Goal: Check status: Check status

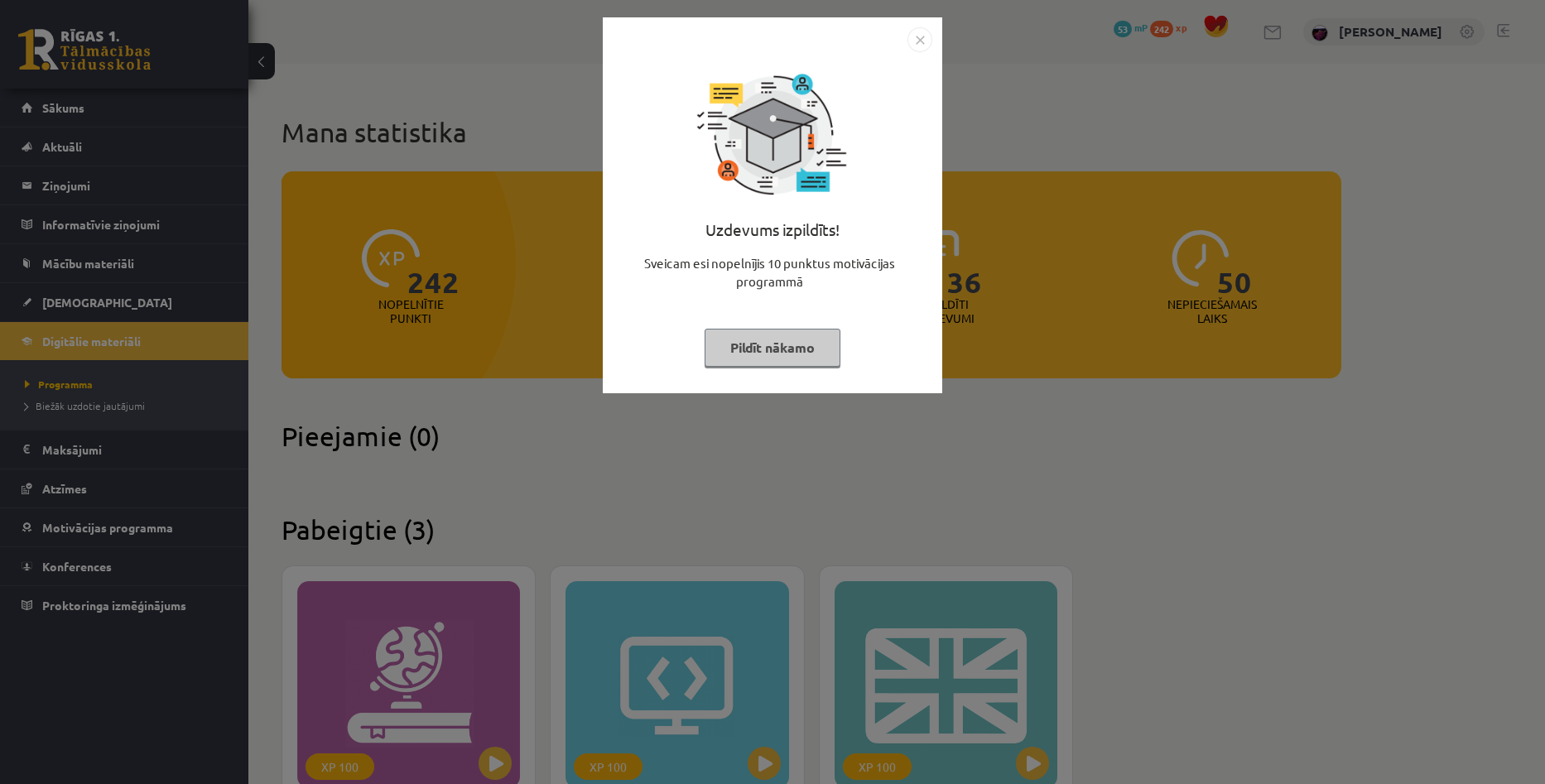
click at [815, 342] on button "Pildīt nākamo" at bounding box center [772, 347] width 136 height 38
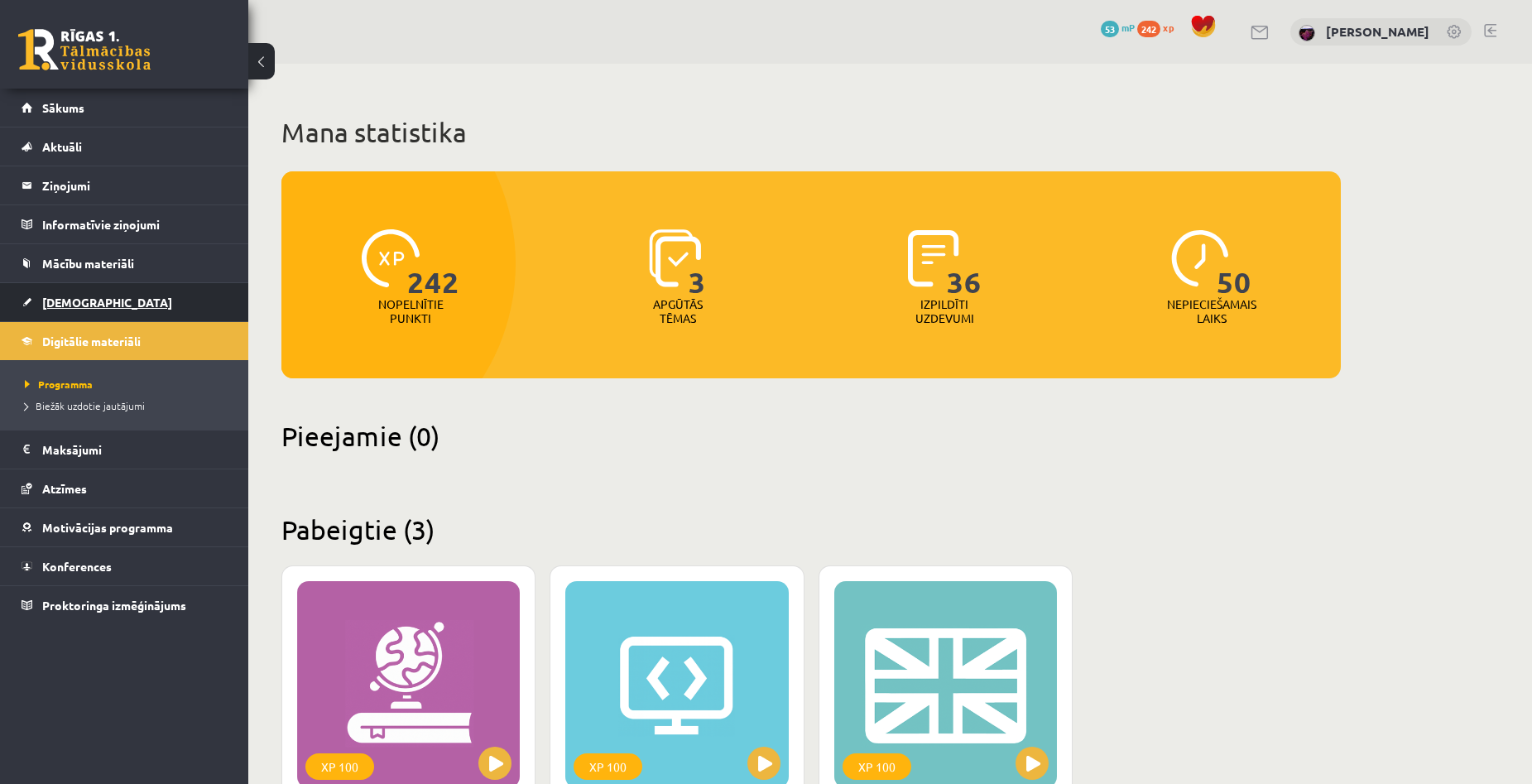
click at [85, 302] on span "[DEMOGRAPHIC_DATA]" at bounding box center [107, 302] width 130 height 15
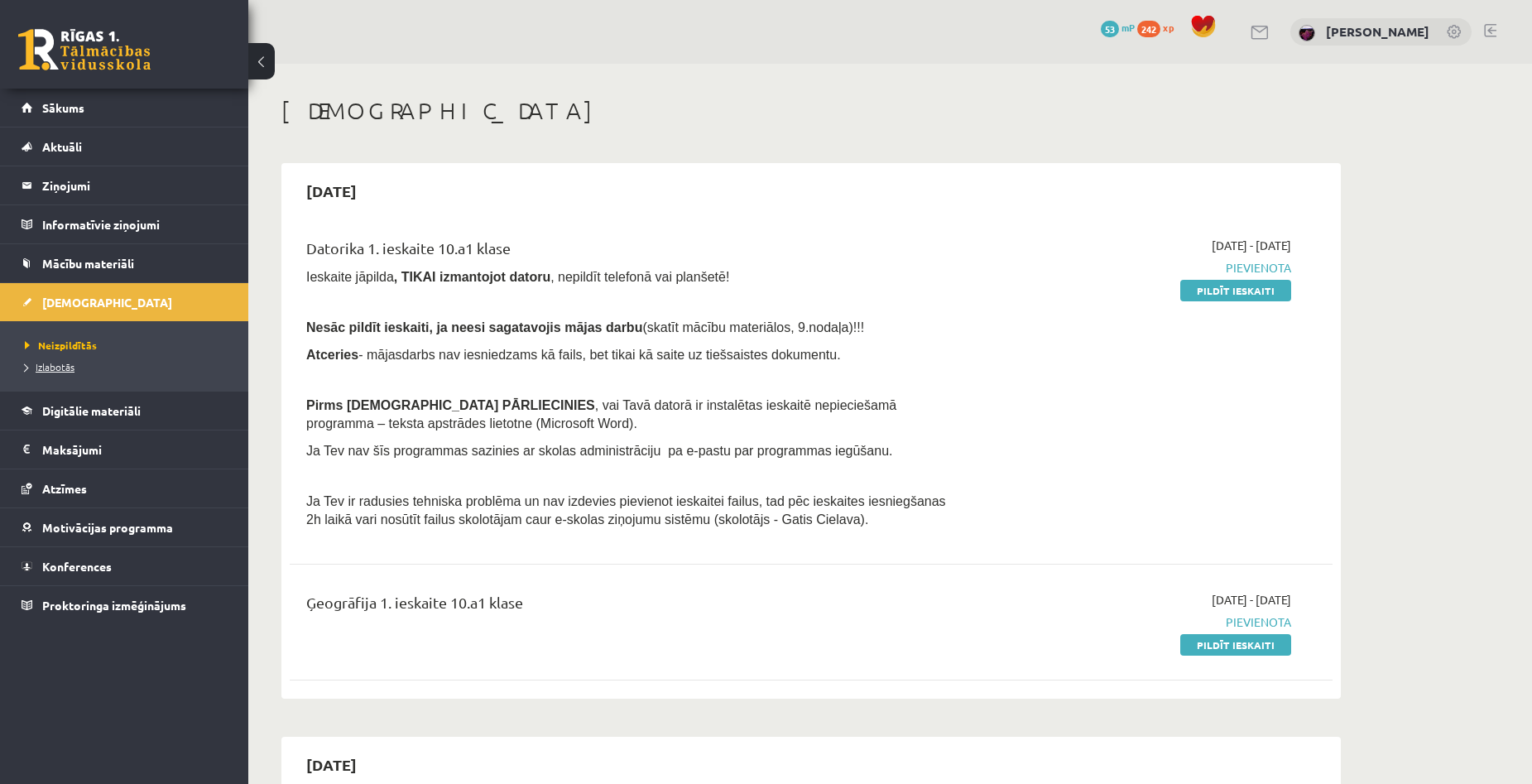
click at [62, 360] on link "Izlabotās" at bounding box center [128, 366] width 207 height 15
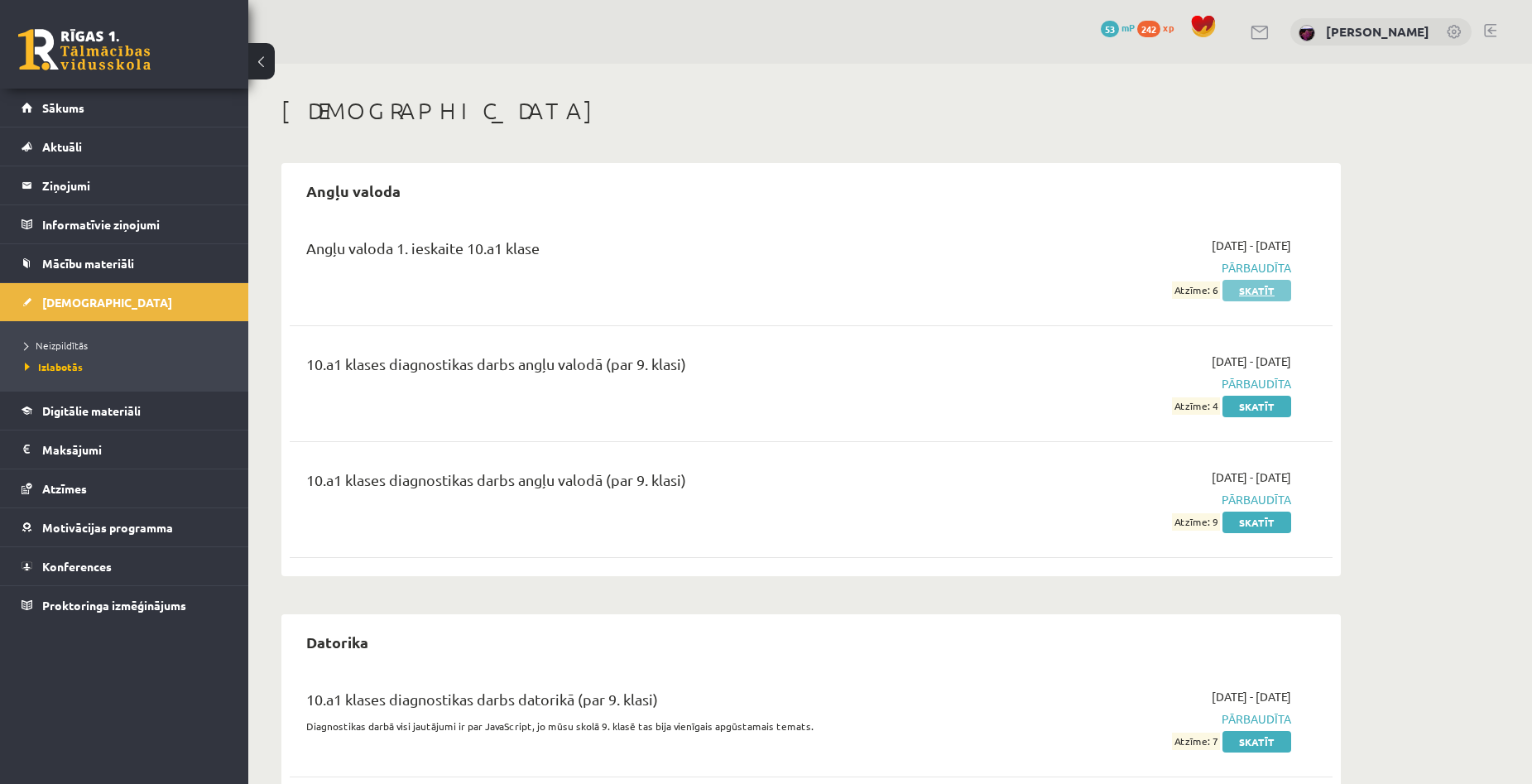
click at [1253, 285] on link "Skatīt" at bounding box center [1256, 291] width 69 height 22
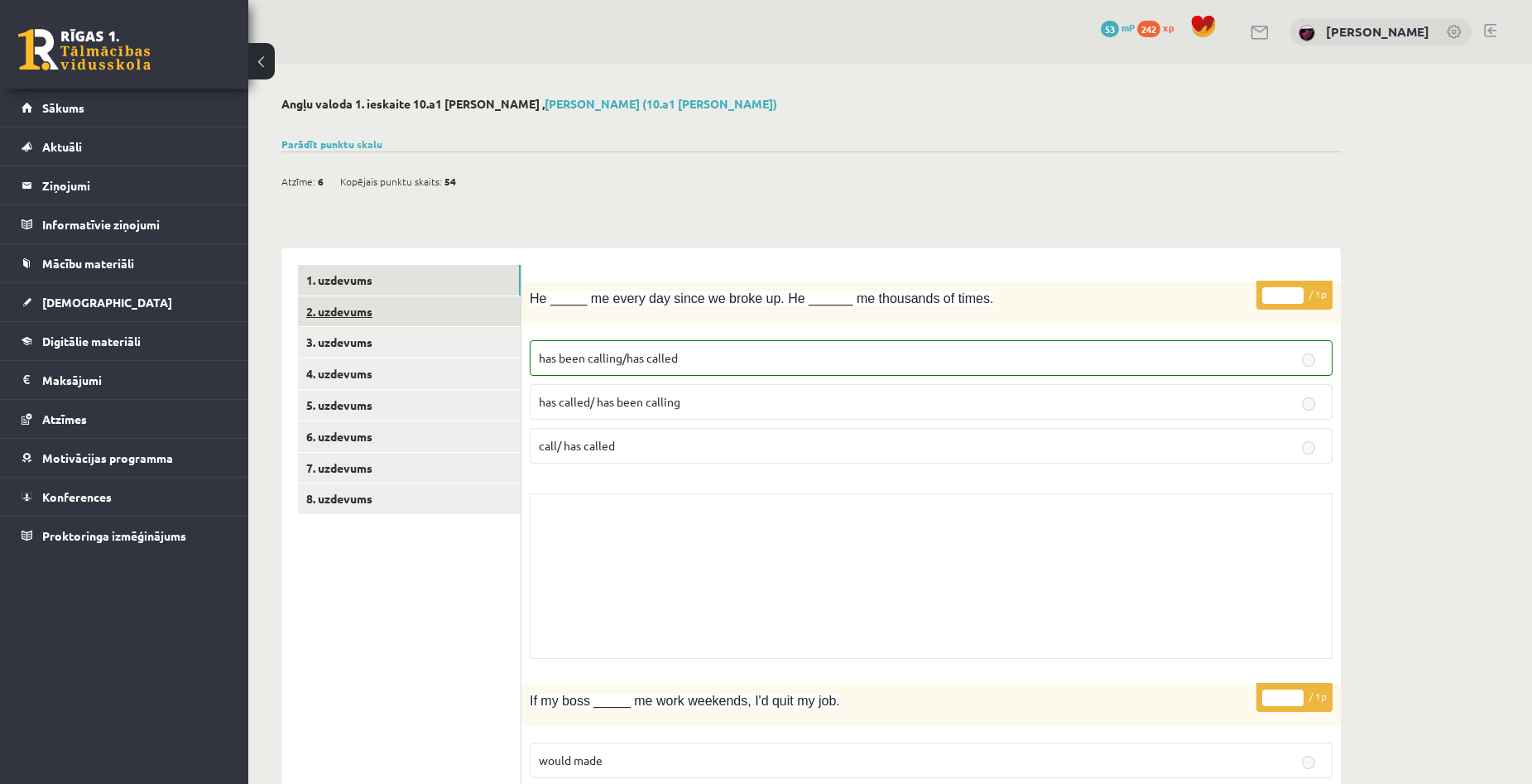
click at [362, 313] on link "2. uzdevums" at bounding box center [410, 312] width 223 height 31
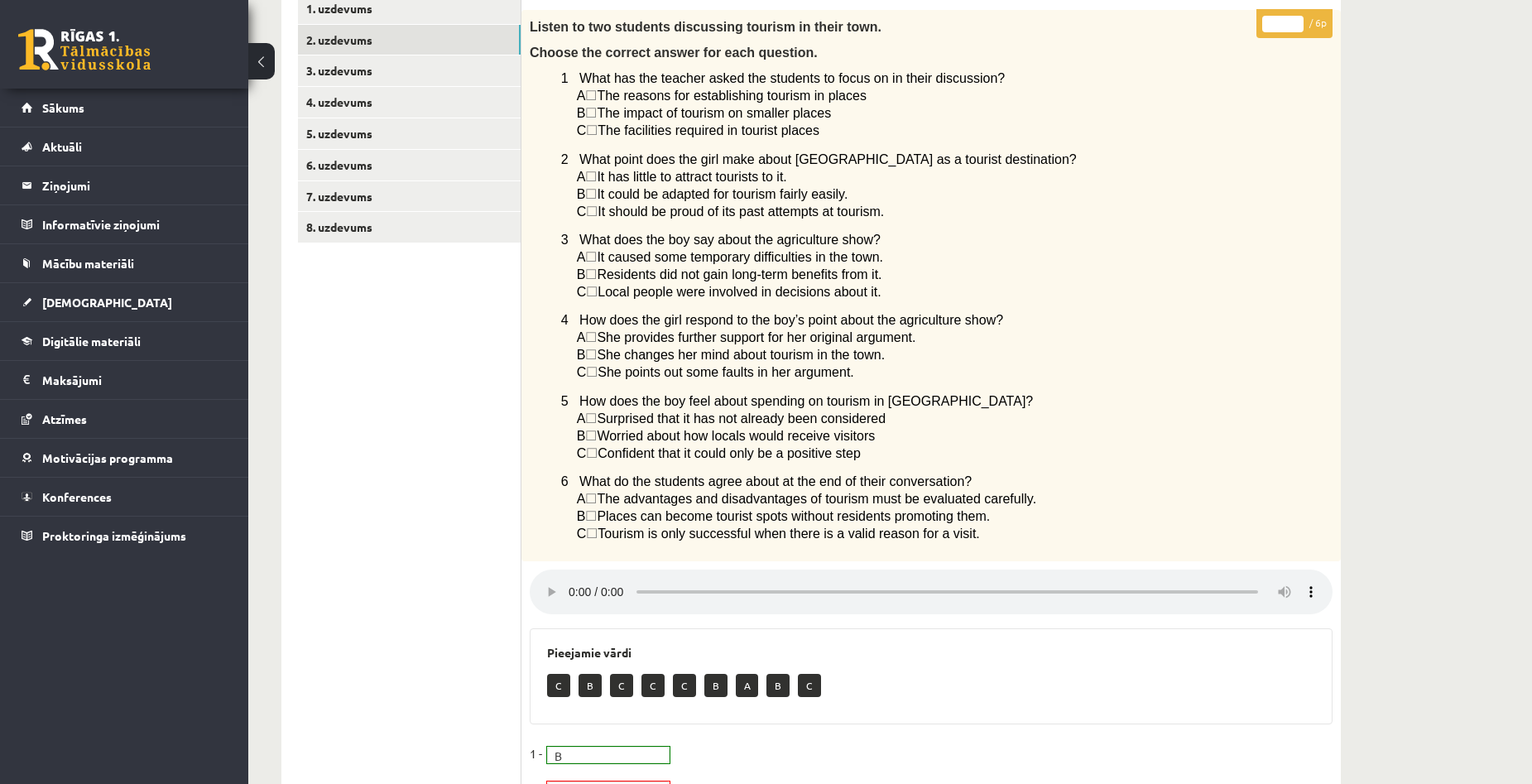
scroll to position [166, 0]
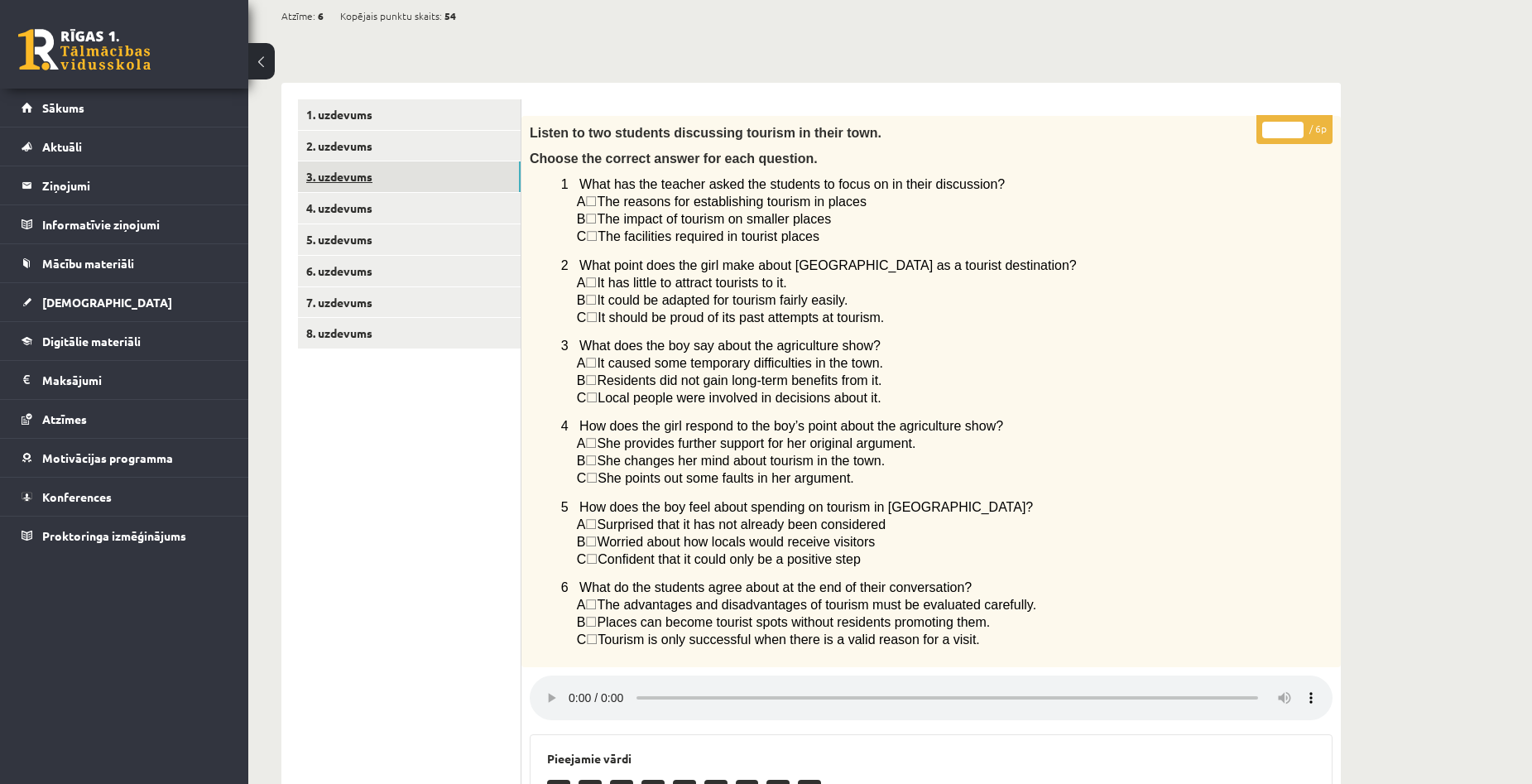
click at [347, 174] on link "3. uzdevums" at bounding box center [410, 177] width 223 height 31
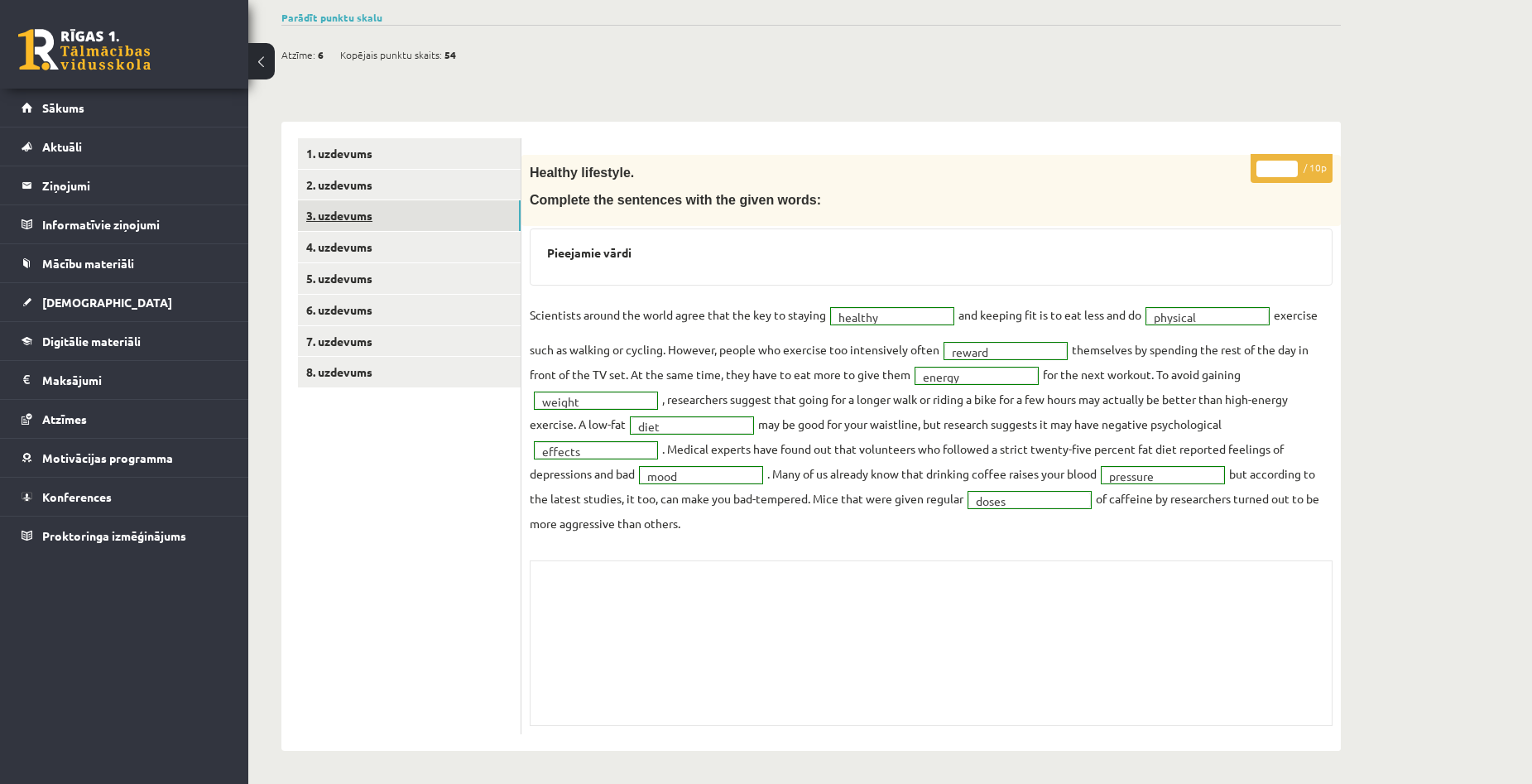
scroll to position [127, 0]
click at [358, 248] on link "4. uzdevums" at bounding box center [410, 247] width 223 height 31
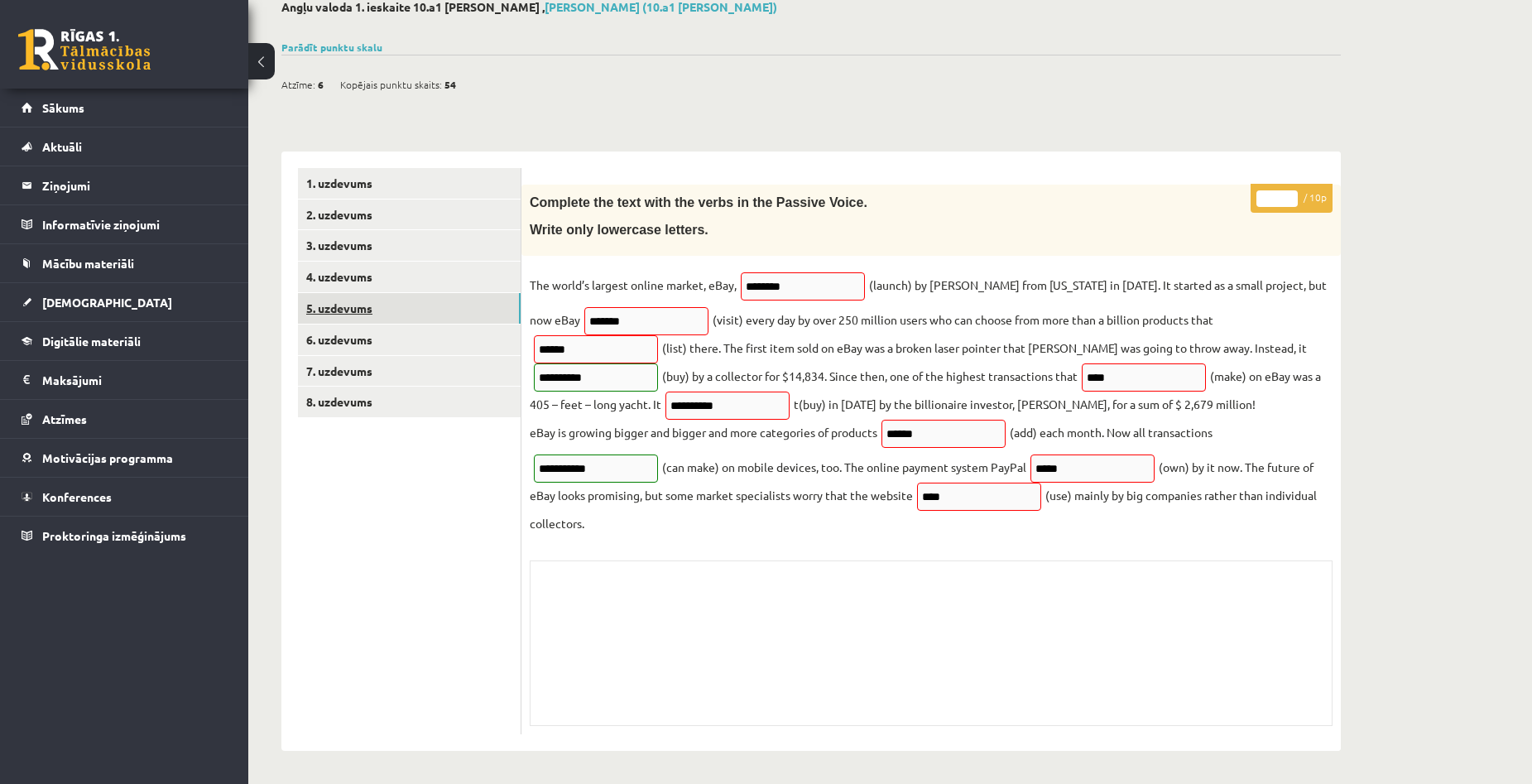
click at [351, 301] on link "5. uzdevums" at bounding box center [410, 308] width 223 height 31
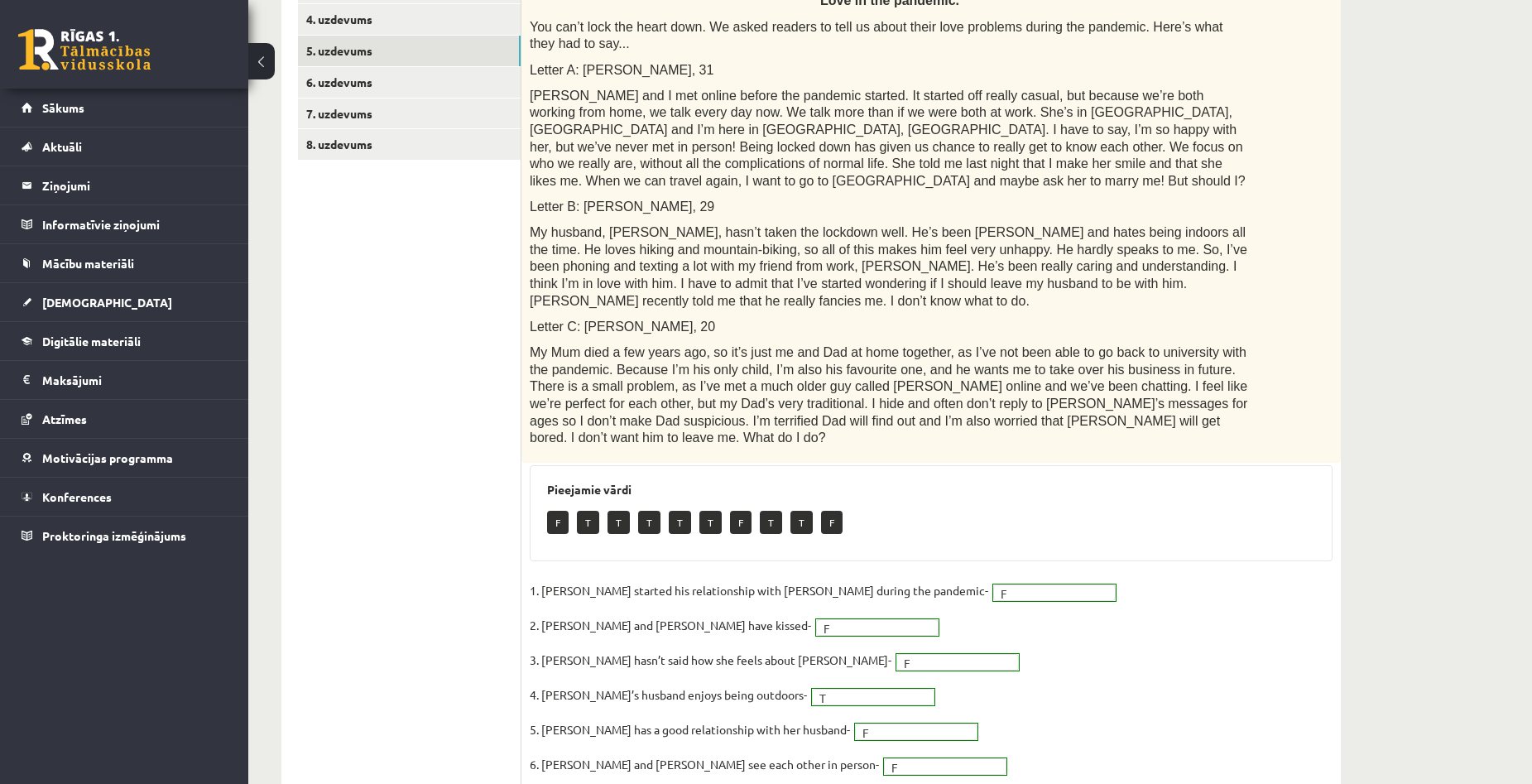
scroll to position [266, 0]
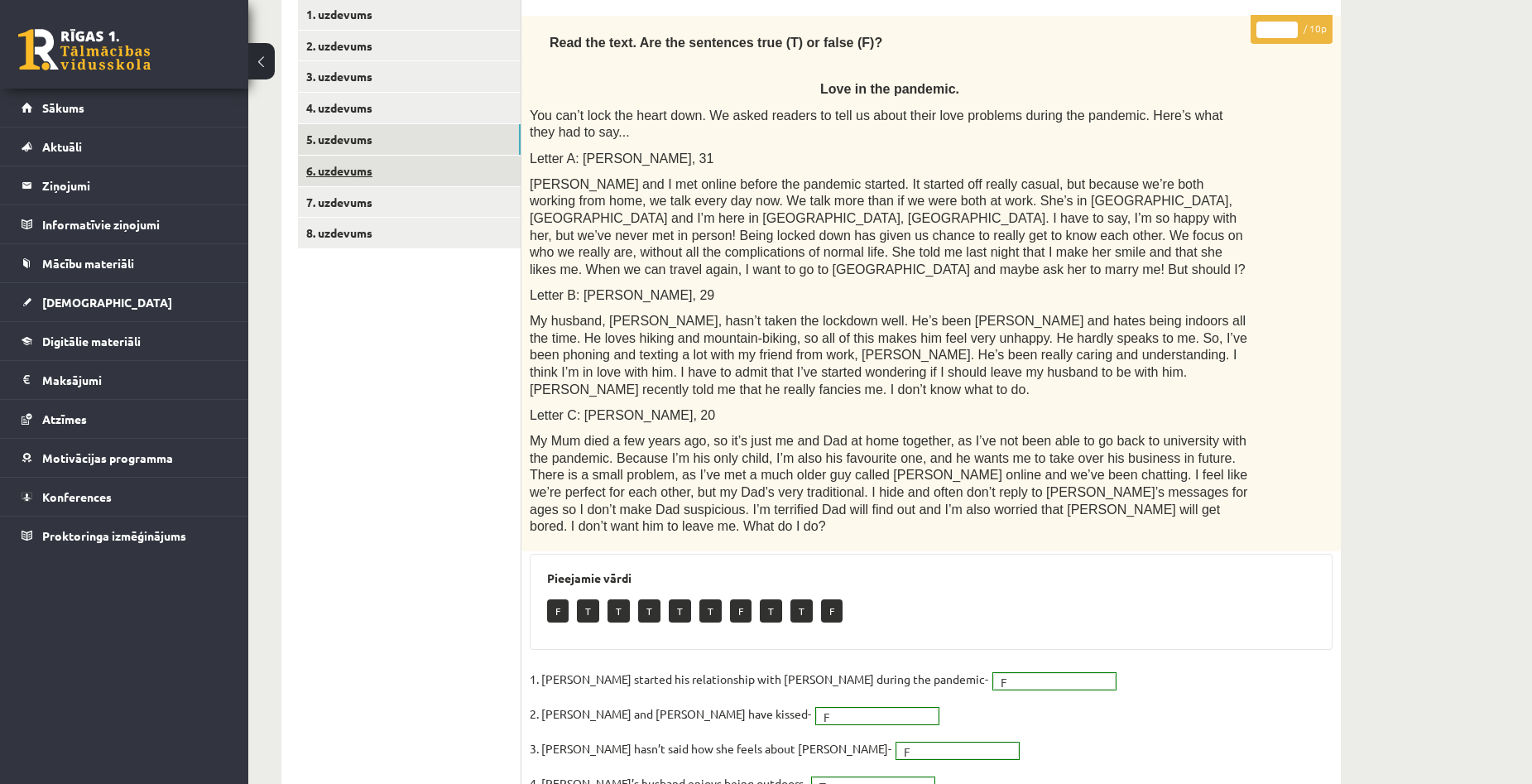
click at [356, 175] on link "6. uzdevums" at bounding box center [410, 171] width 223 height 31
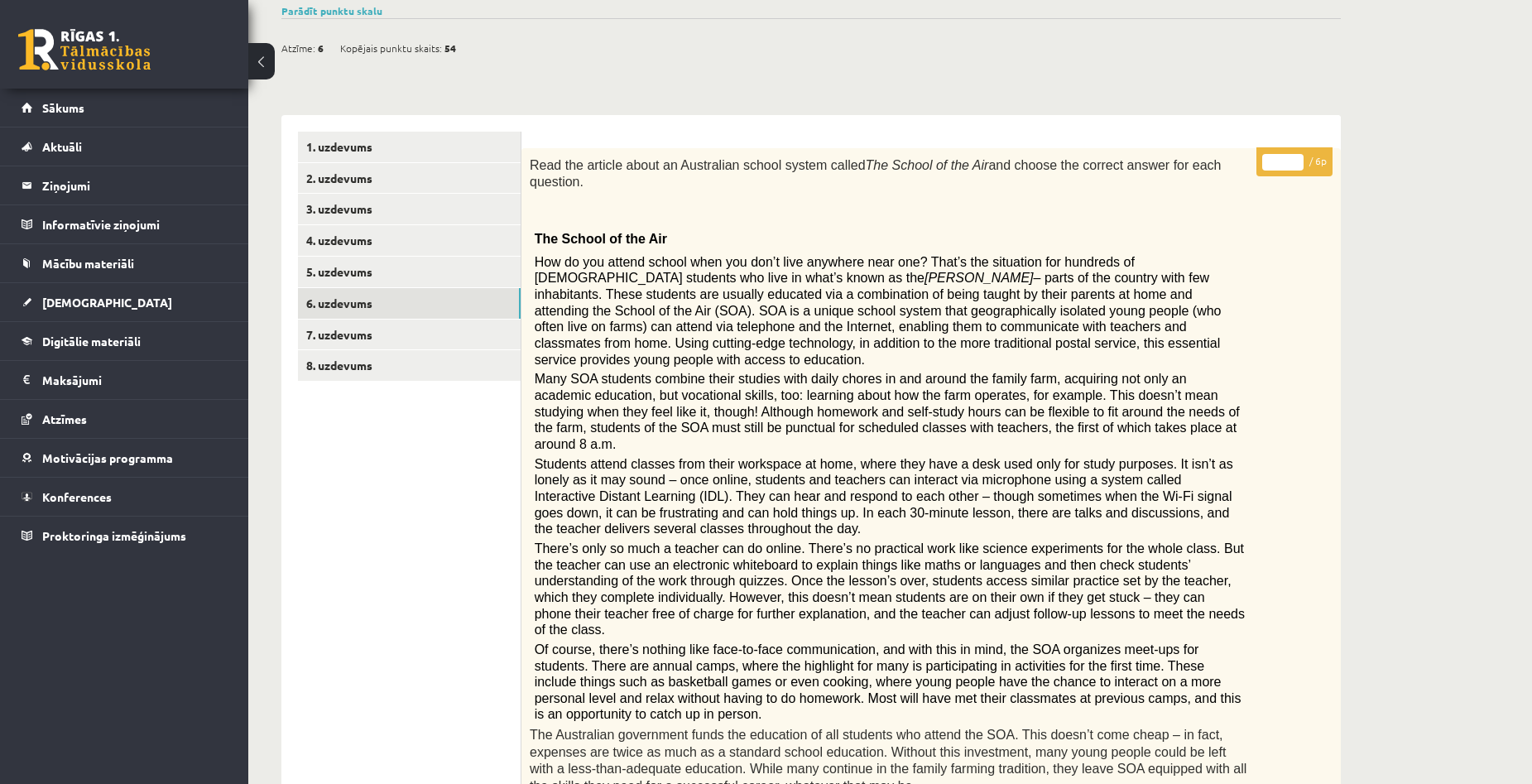
scroll to position [130, 0]
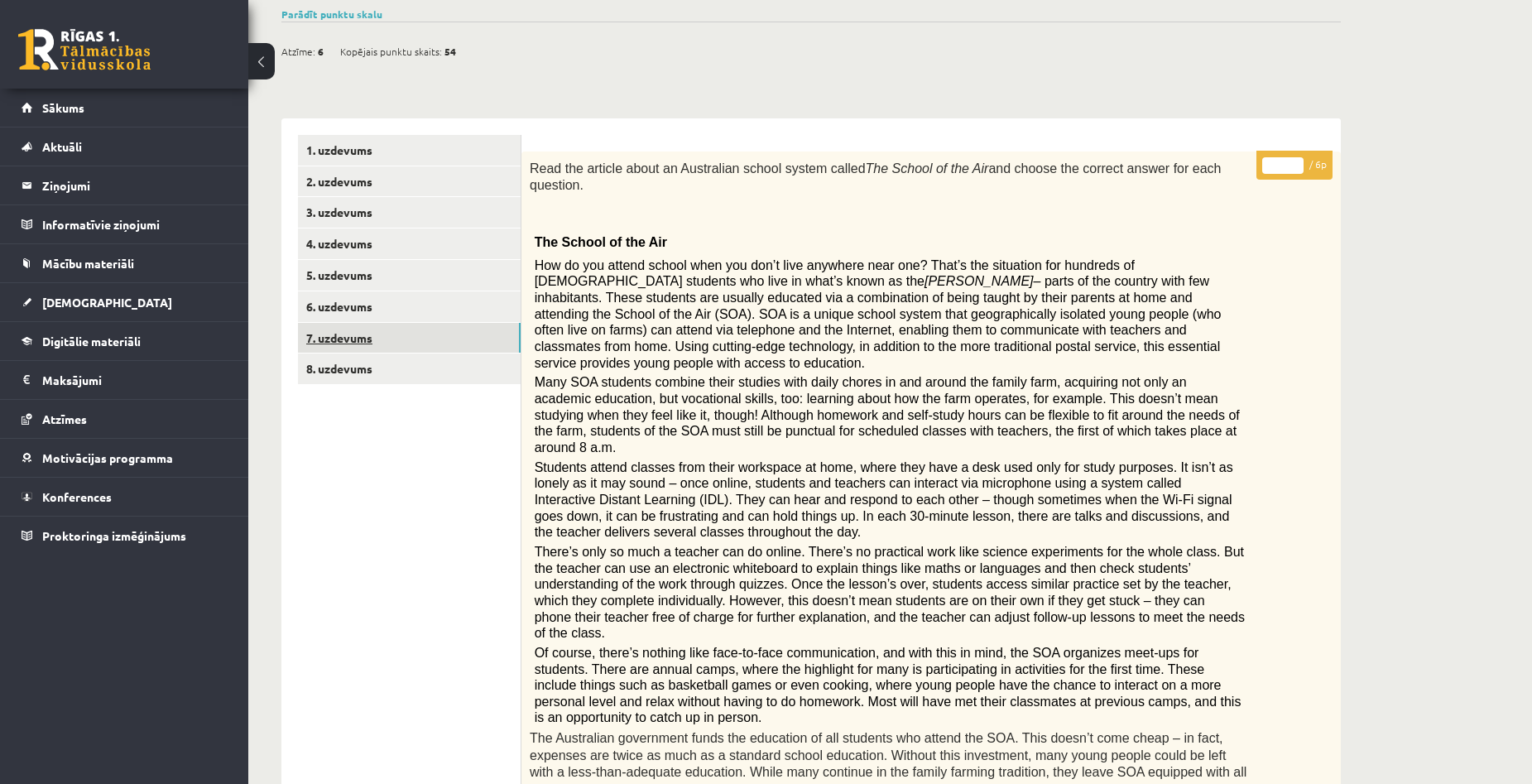
click at [351, 323] on link "7. uzdevums" at bounding box center [410, 338] width 223 height 31
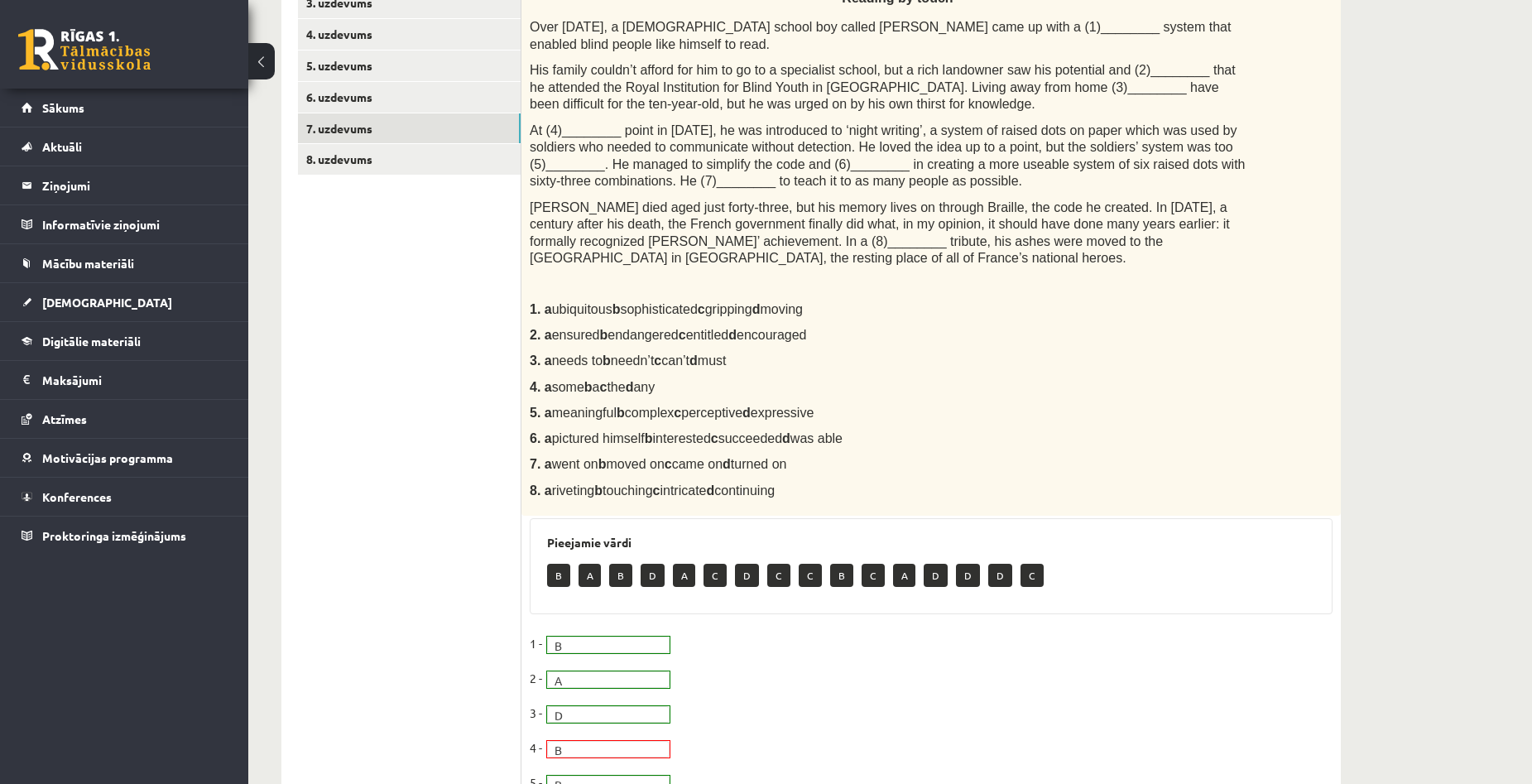
scroll to position [280, 0]
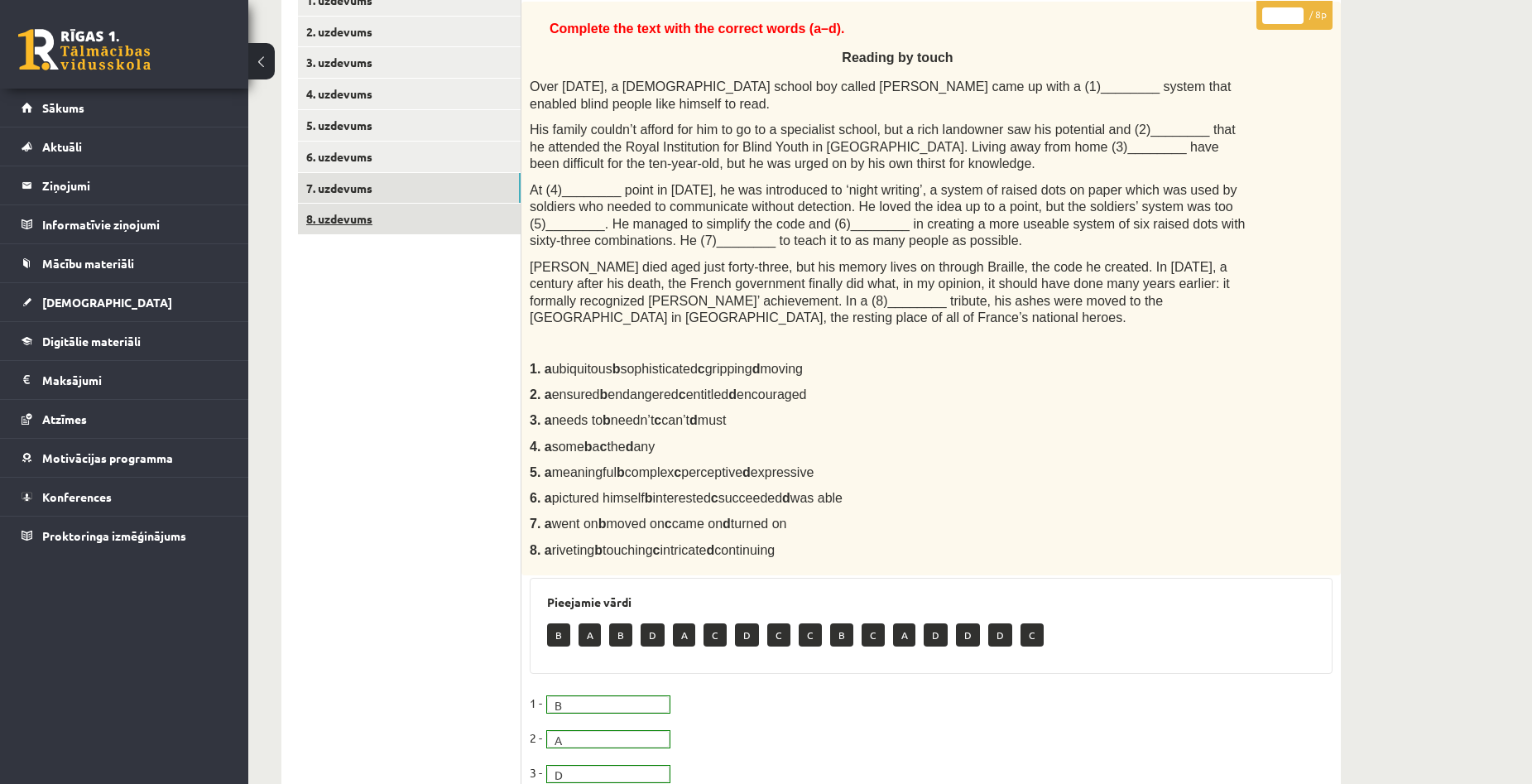
click at [348, 225] on link "8. uzdevums" at bounding box center [410, 219] width 223 height 31
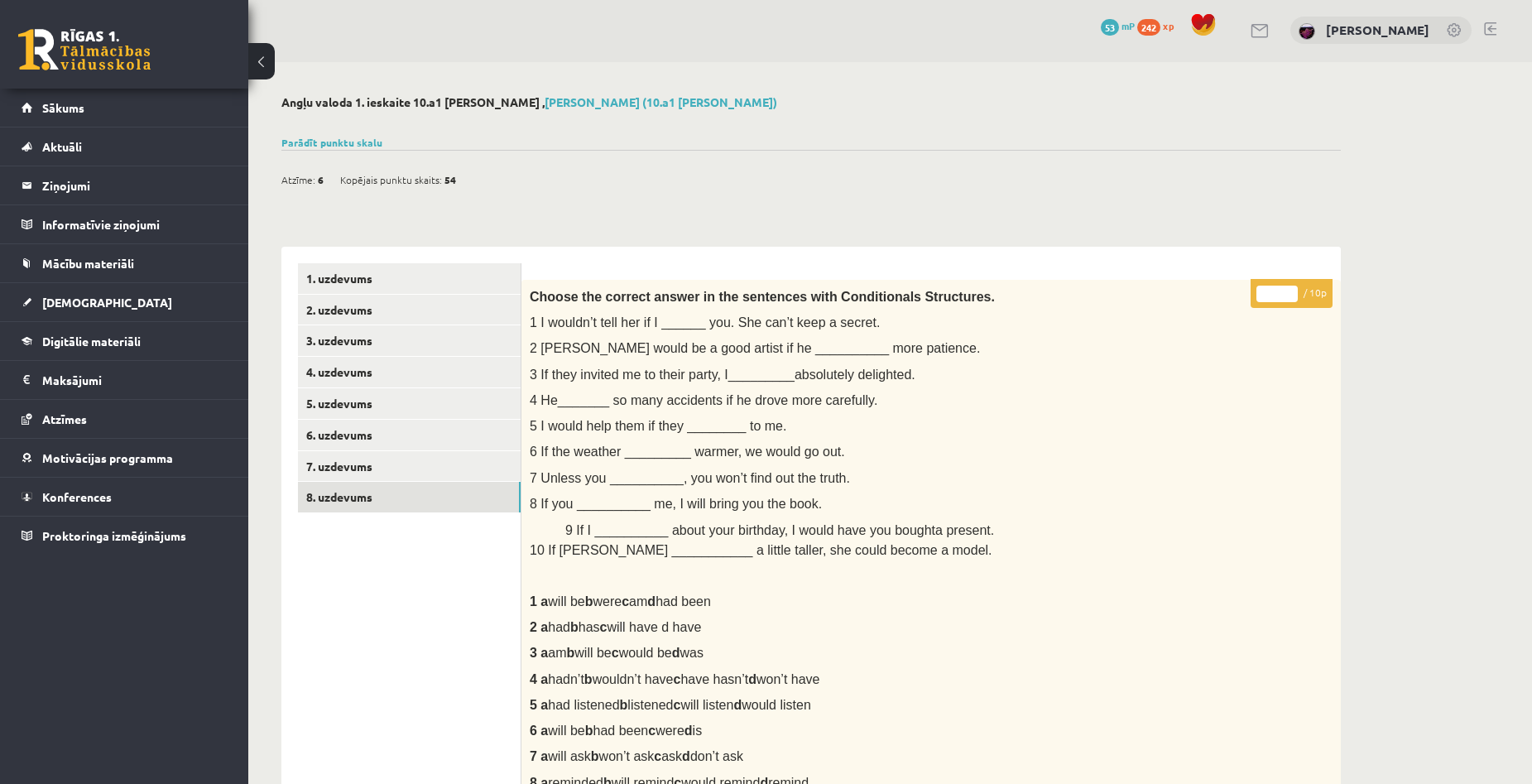
scroll to position [0, 0]
click at [343, 147] on link "Parādīt punktu skalu" at bounding box center [331, 144] width 101 height 14
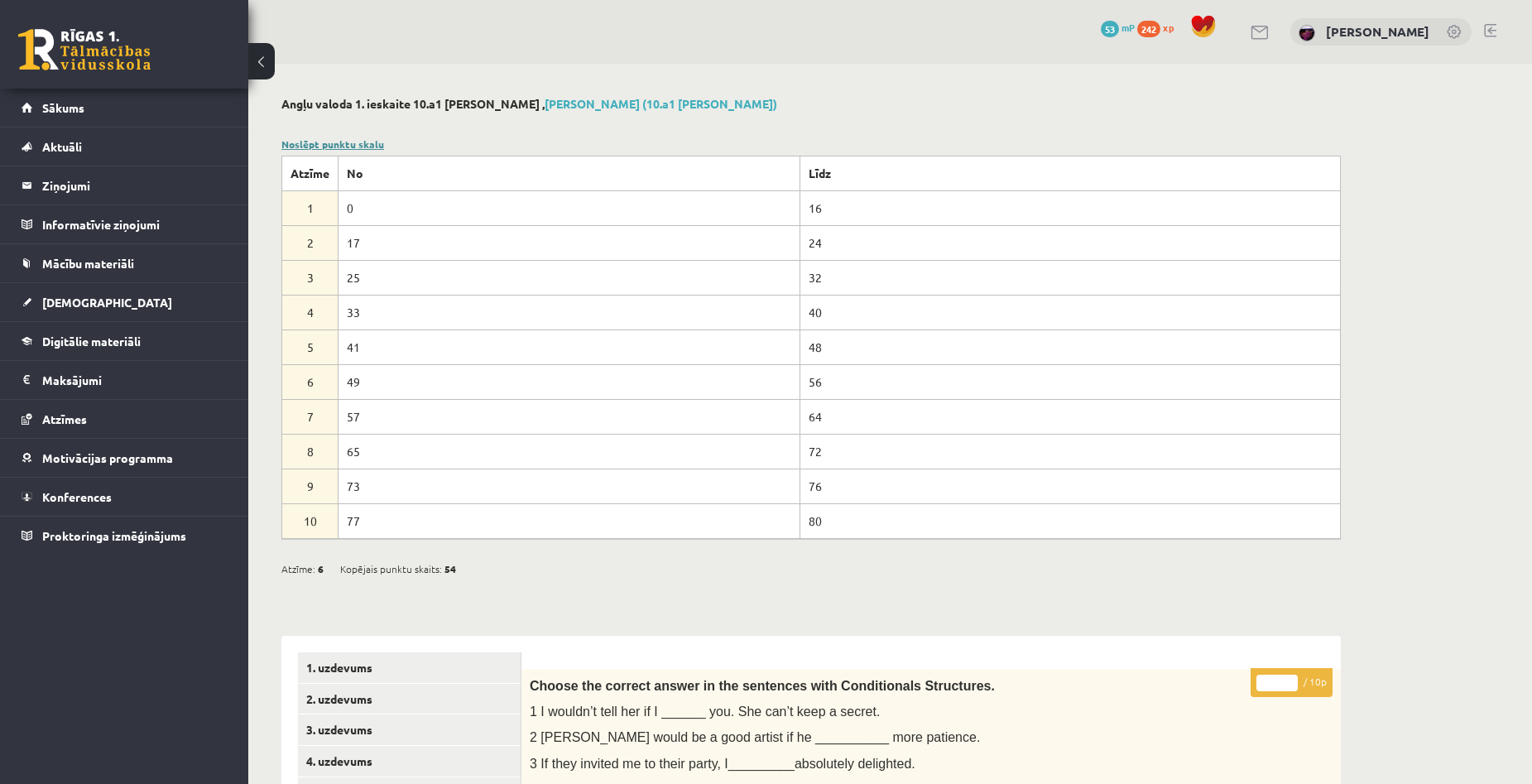
click at [343, 147] on link "Noslēpt punktu skalu" at bounding box center [332, 144] width 102 height 14
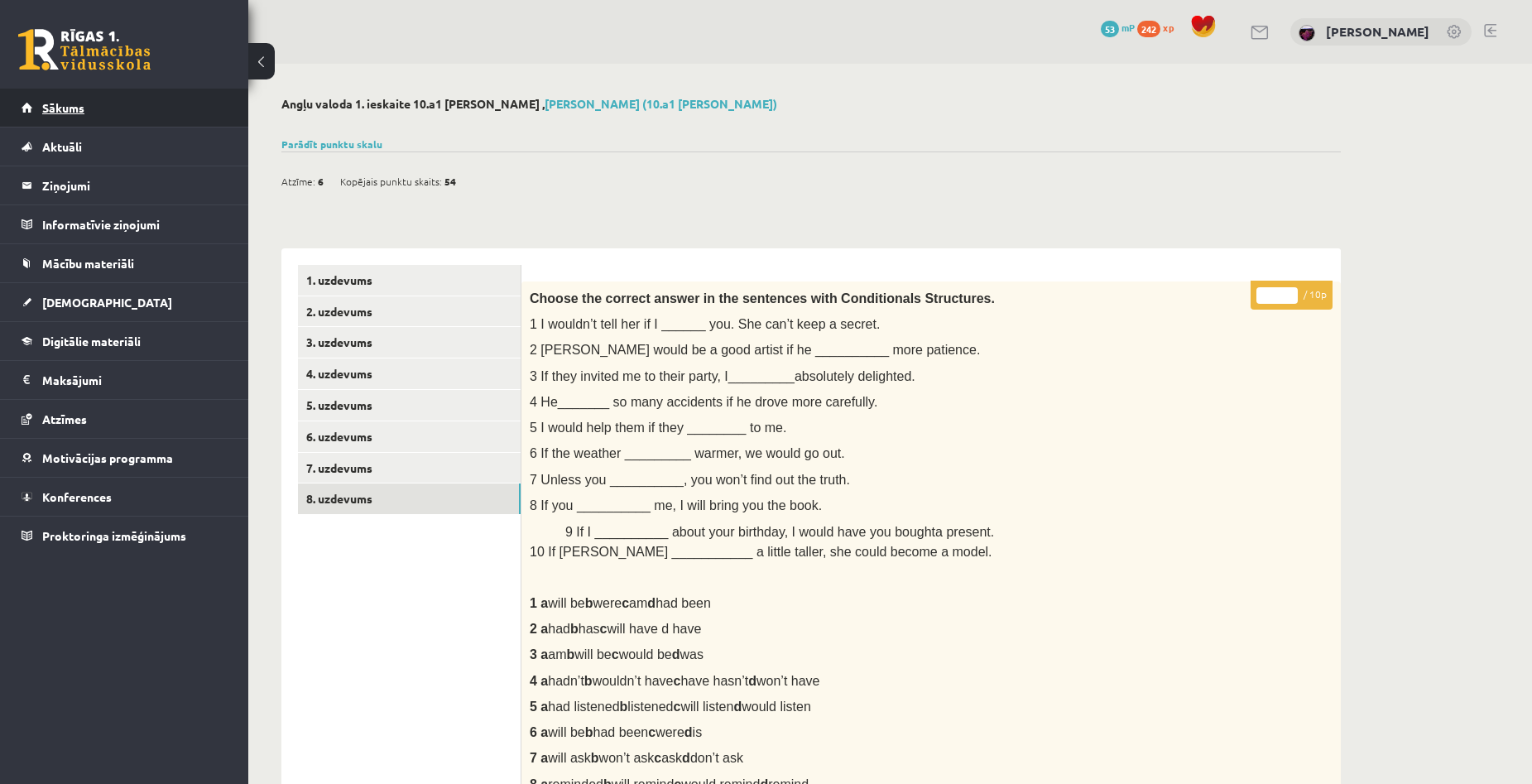
click at [81, 106] on span "Sākums" at bounding box center [63, 107] width 43 height 15
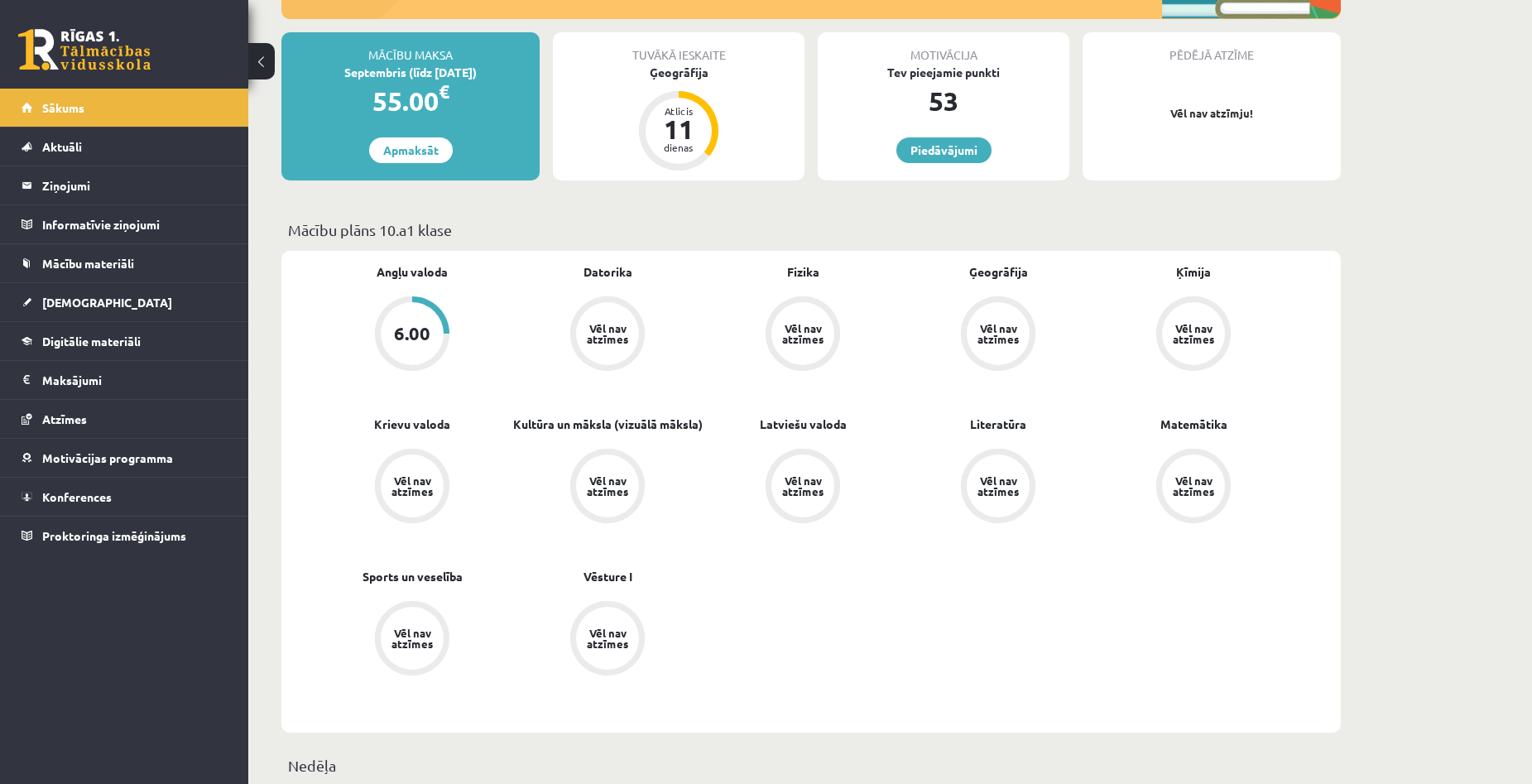
scroll to position [248, 0]
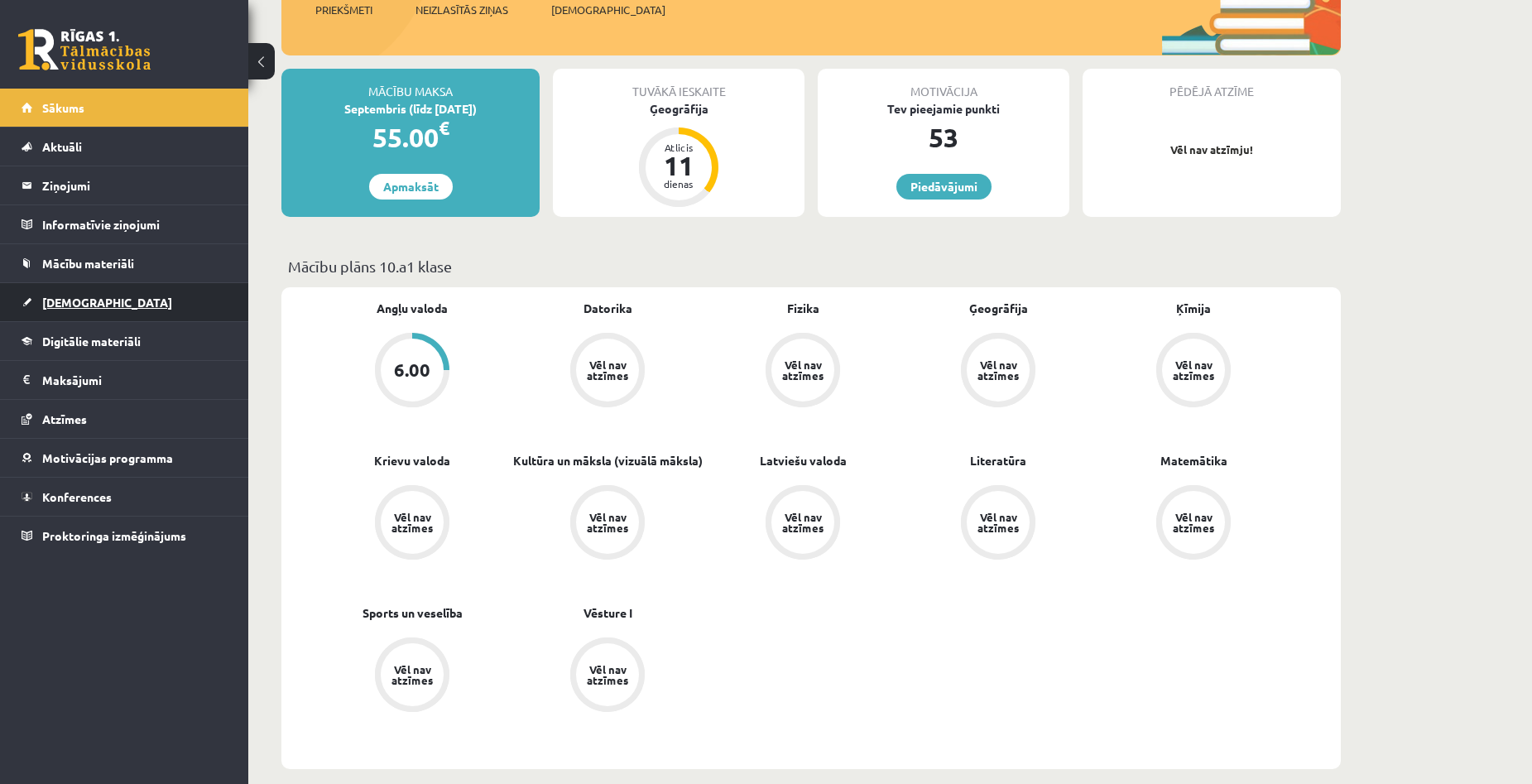
click at [78, 300] on span "[DEMOGRAPHIC_DATA]" at bounding box center [107, 302] width 130 height 15
